Goal: Browse casually: Explore the website without a specific task or goal

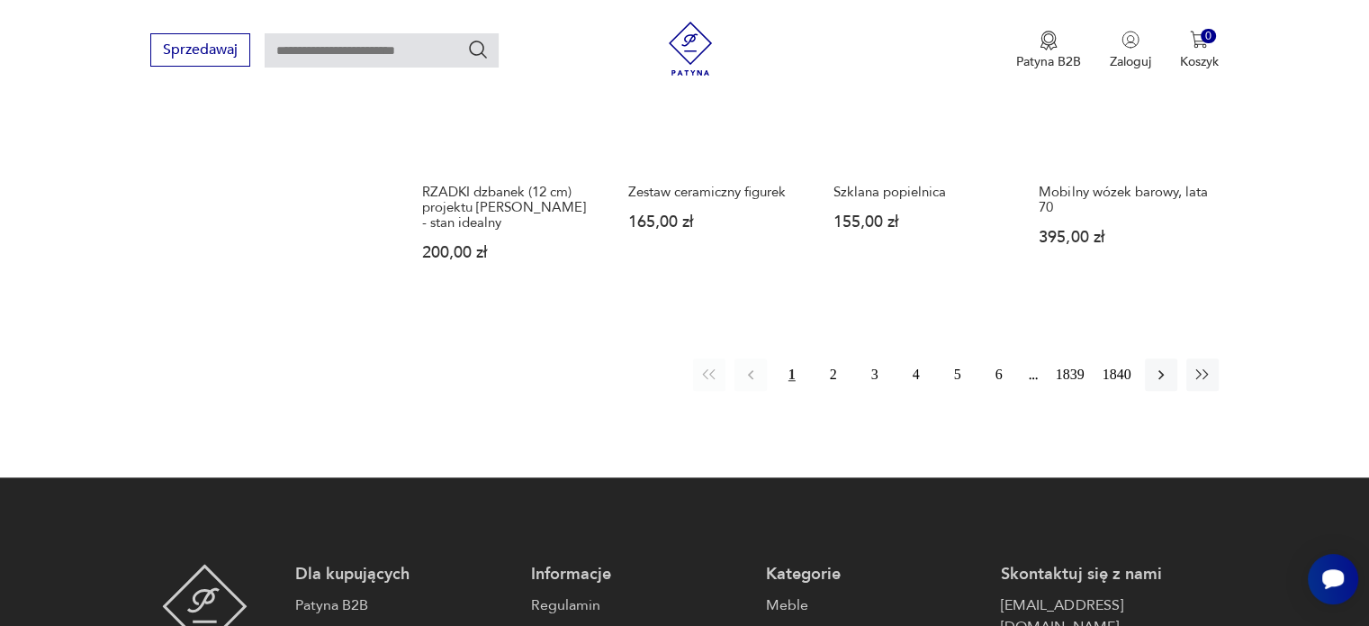
scroll to position [1700, 0]
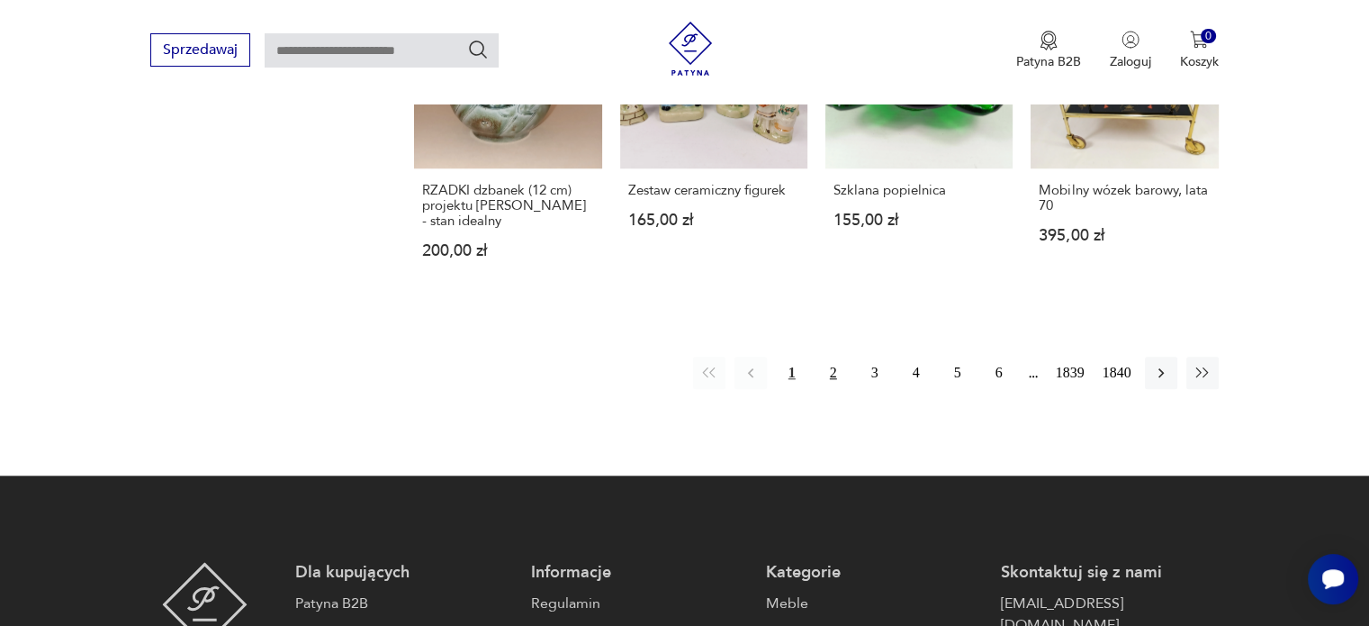
click at [833, 356] on button "2" at bounding box center [833, 372] width 32 height 32
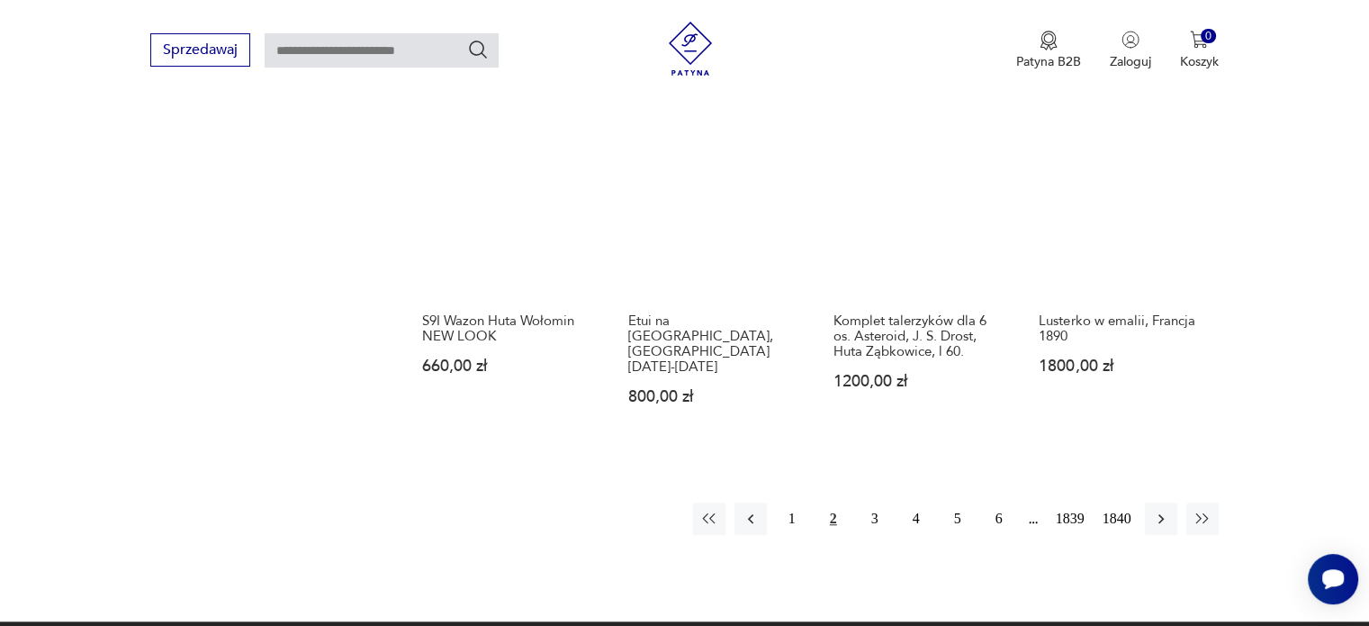
scroll to position [1492, 0]
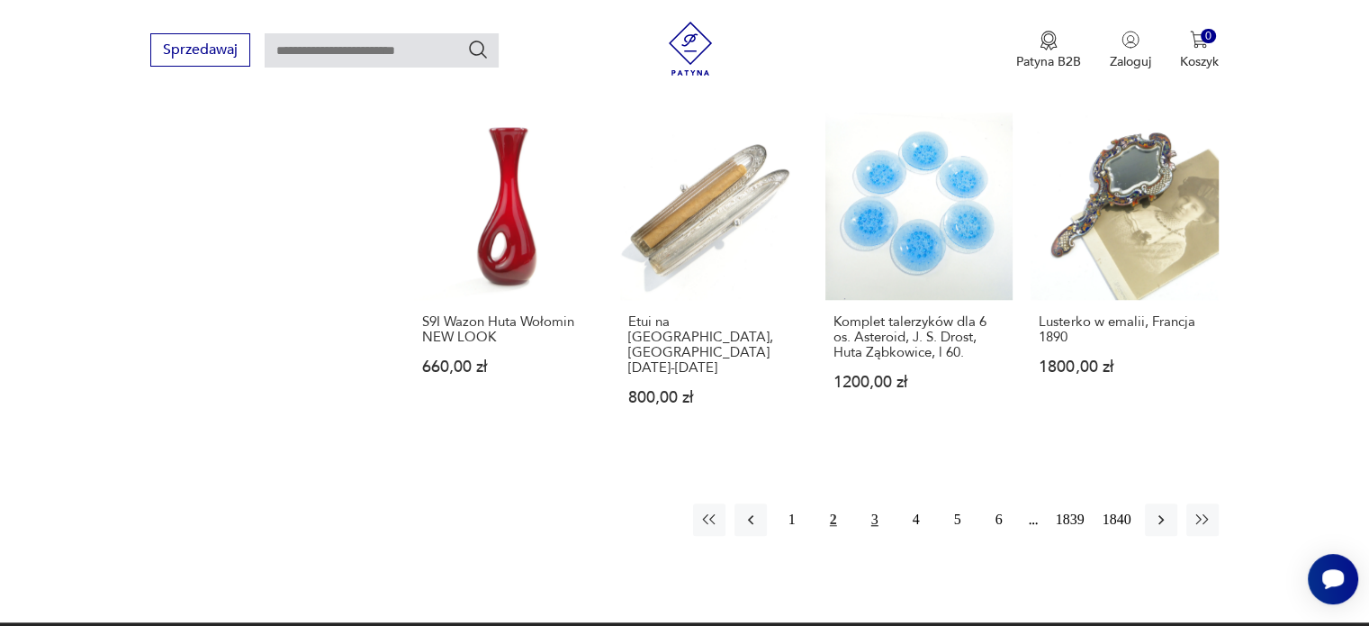
click at [879, 503] on button "3" at bounding box center [875, 519] width 32 height 32
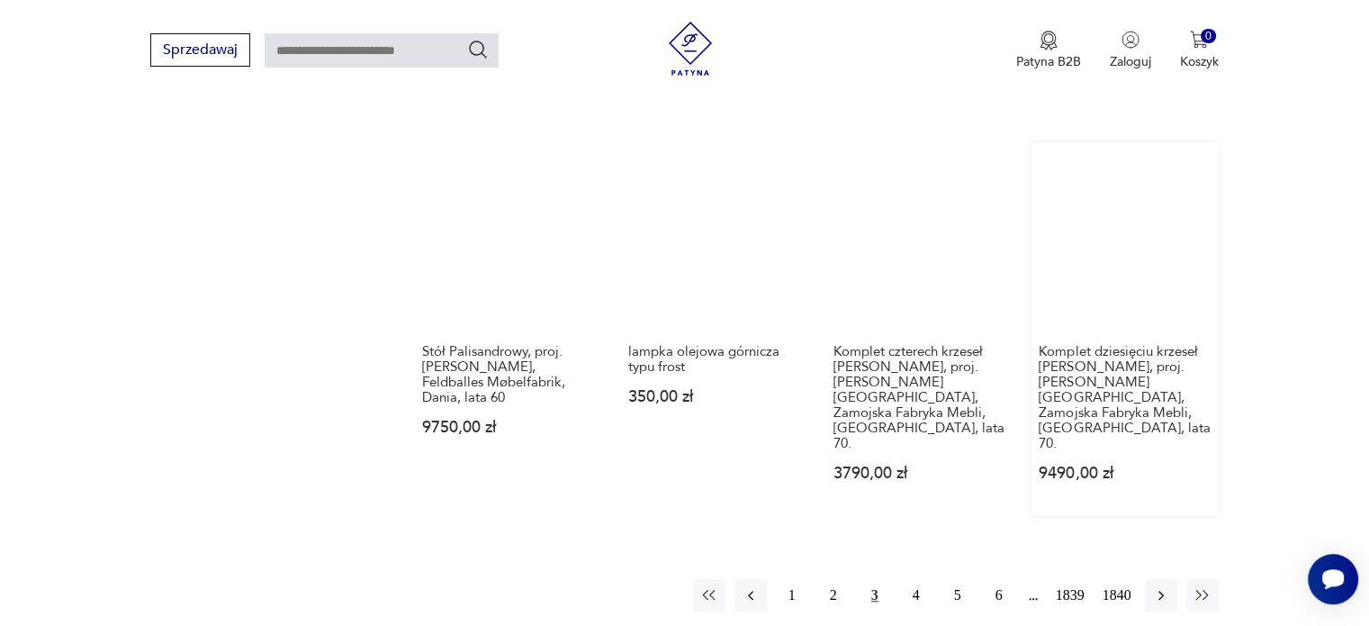
scroll to position [1582, 0]
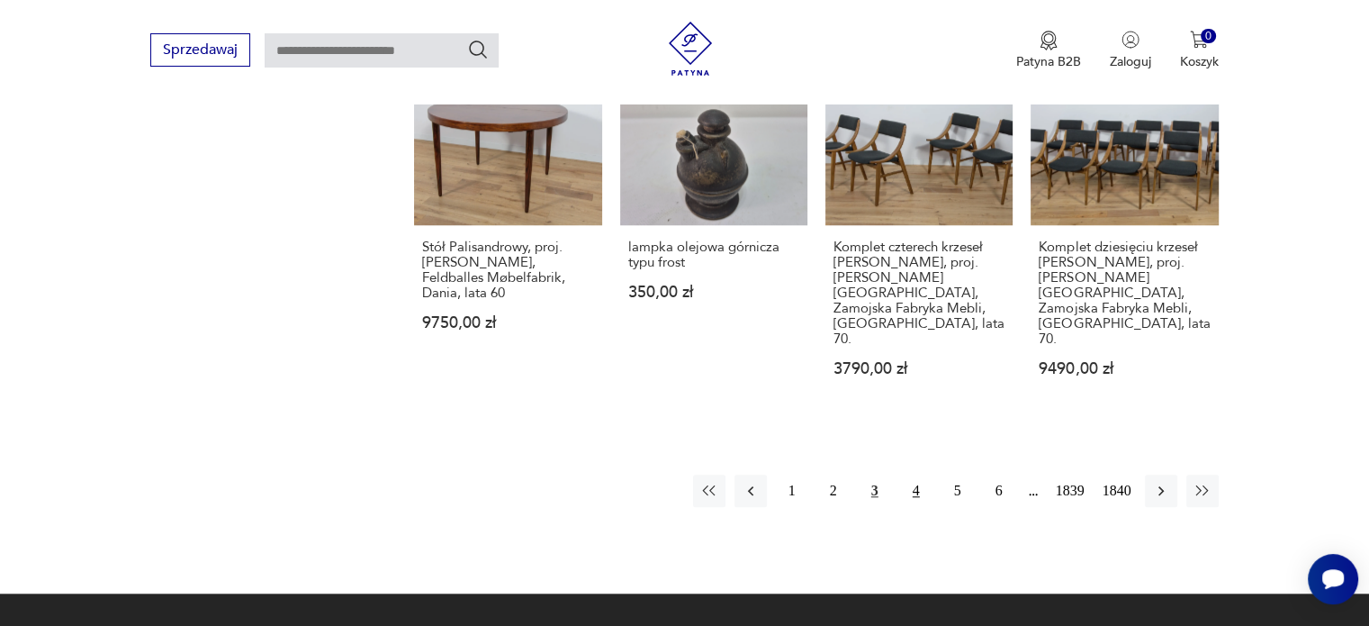
click at [911, 474] on button "4" at bounding box center [916, 490] width 32 height 32
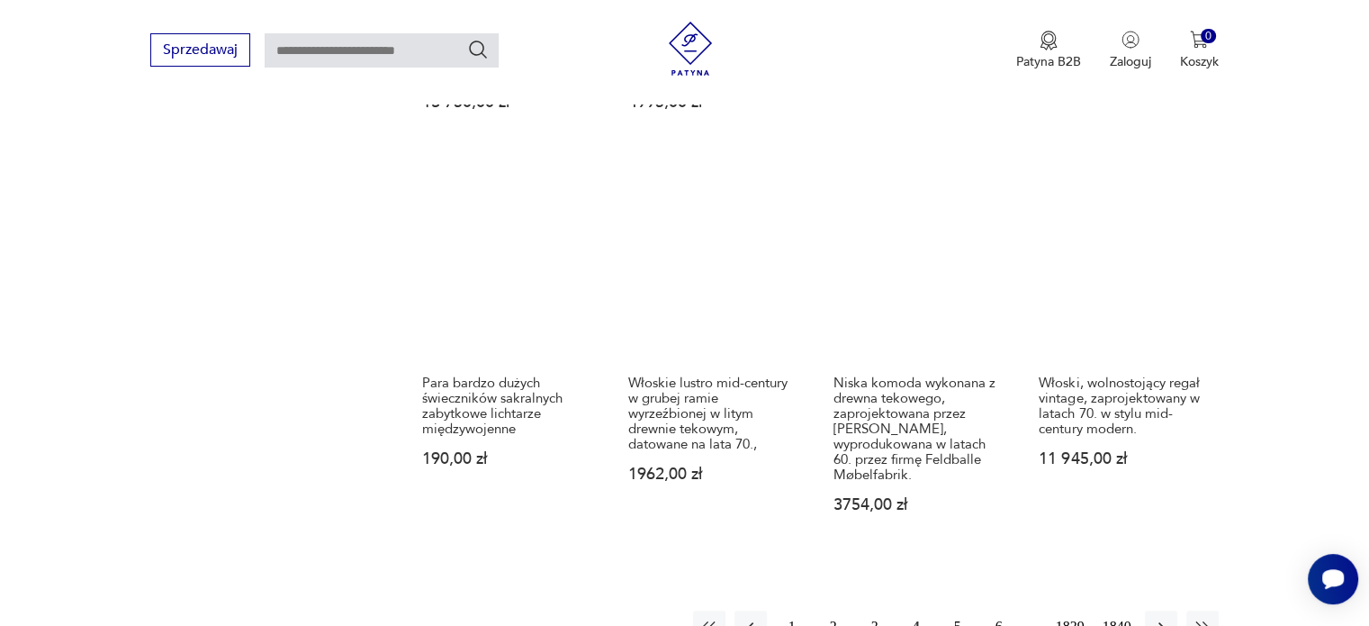
scroll to position [1582, 0]
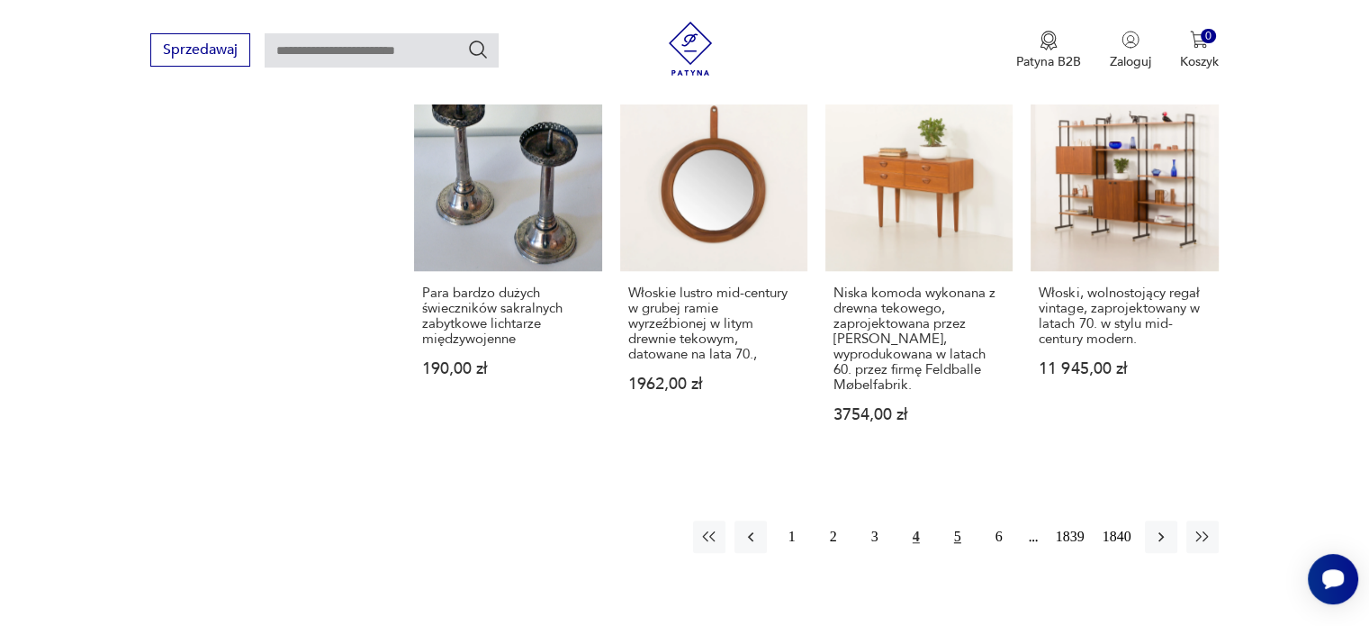
click at [959, 520] on button "5" at bounding box center [957, 536] width 32 height 32
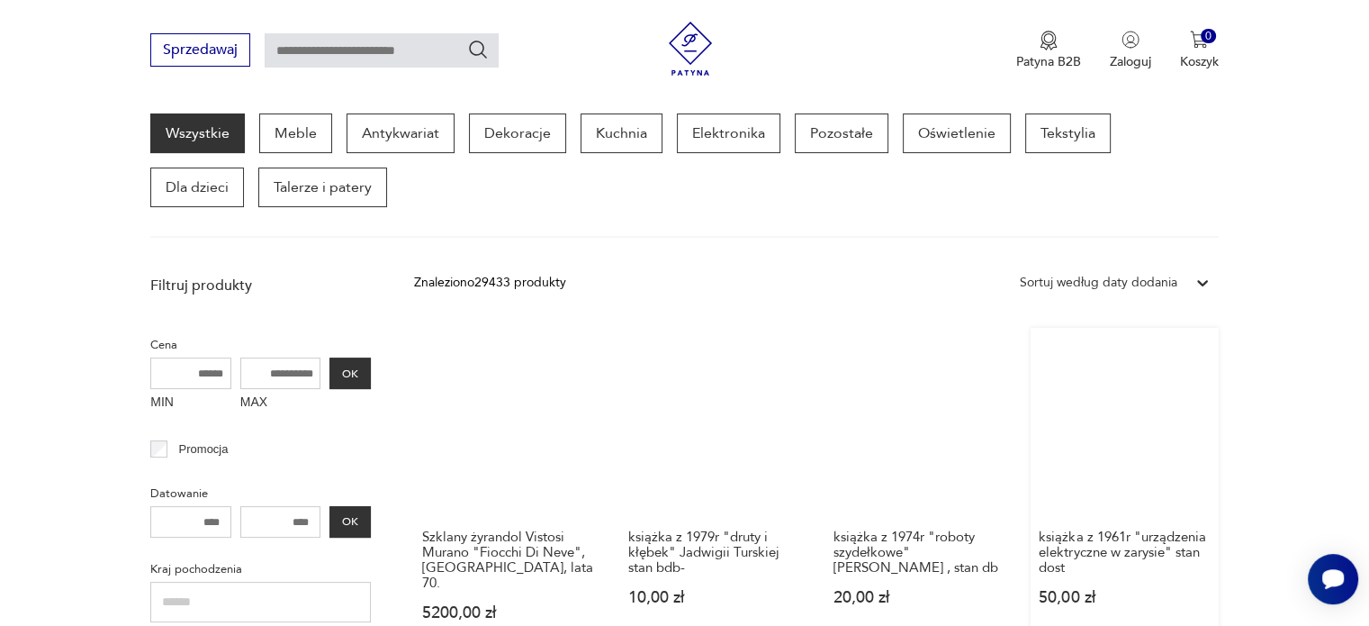
scroll to position [592, 0]
